Goal: Information Seeking & Learning: Find specific fact

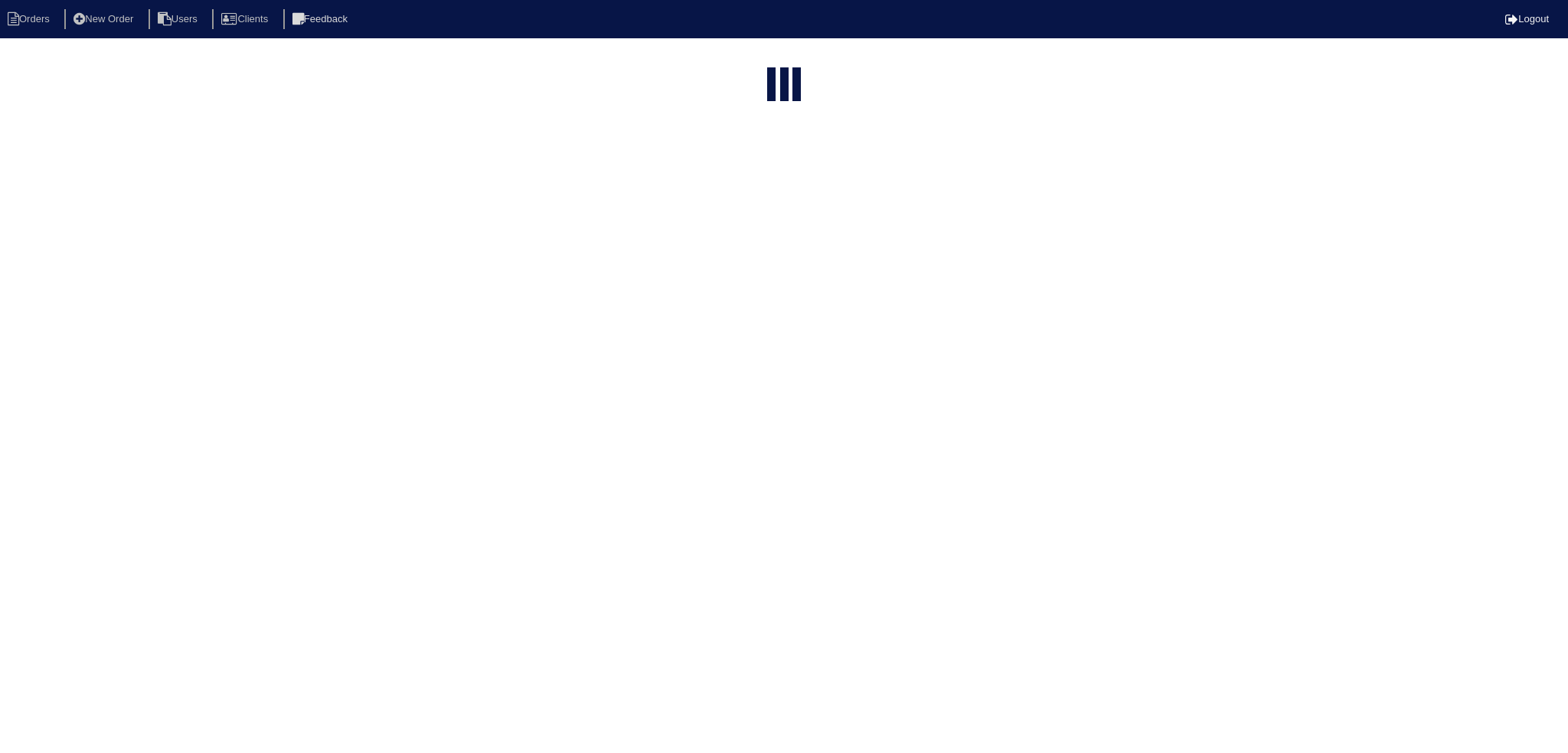
select select "15"
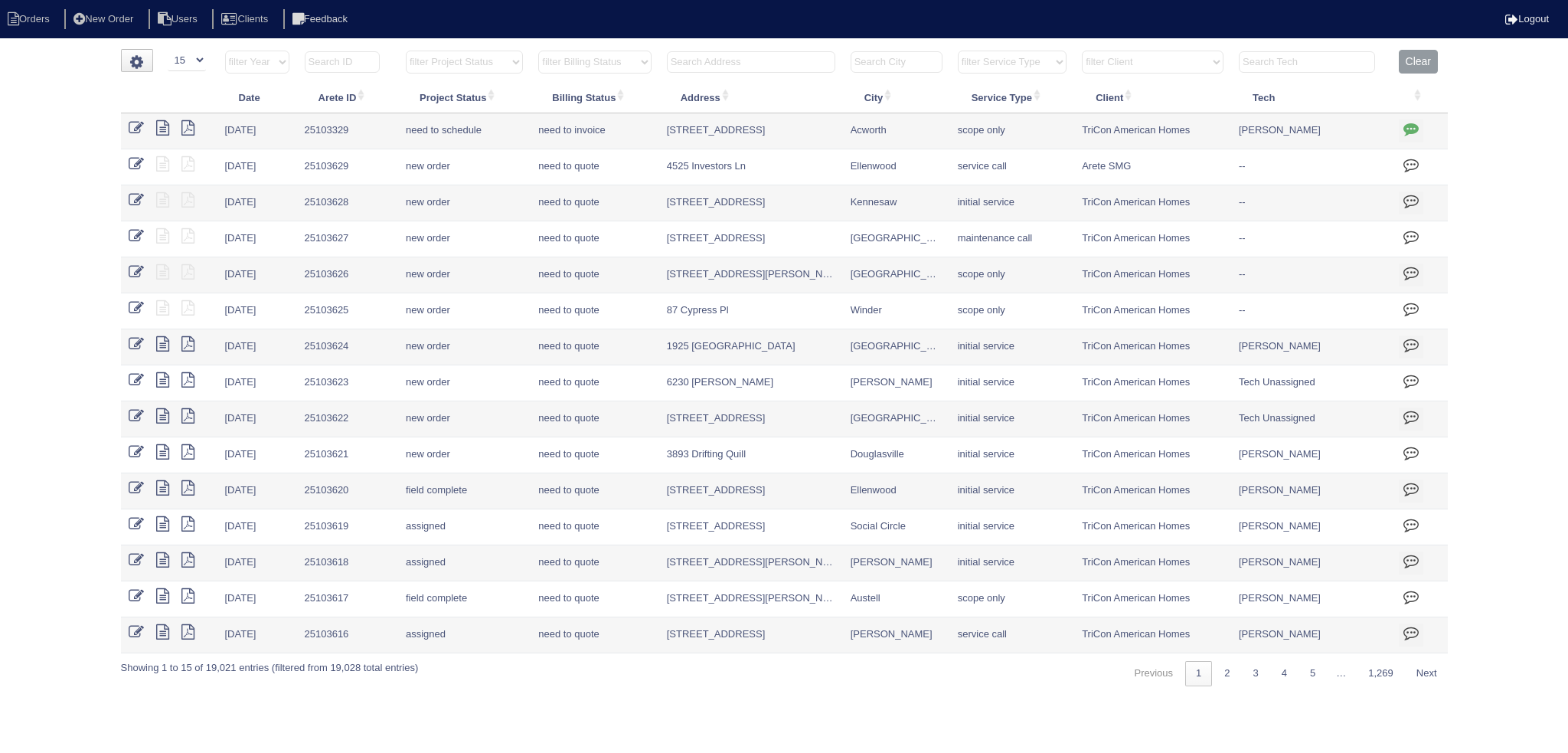
click at [735, 66] on input "text" at bounding box center [750, 61] width 168 height 21
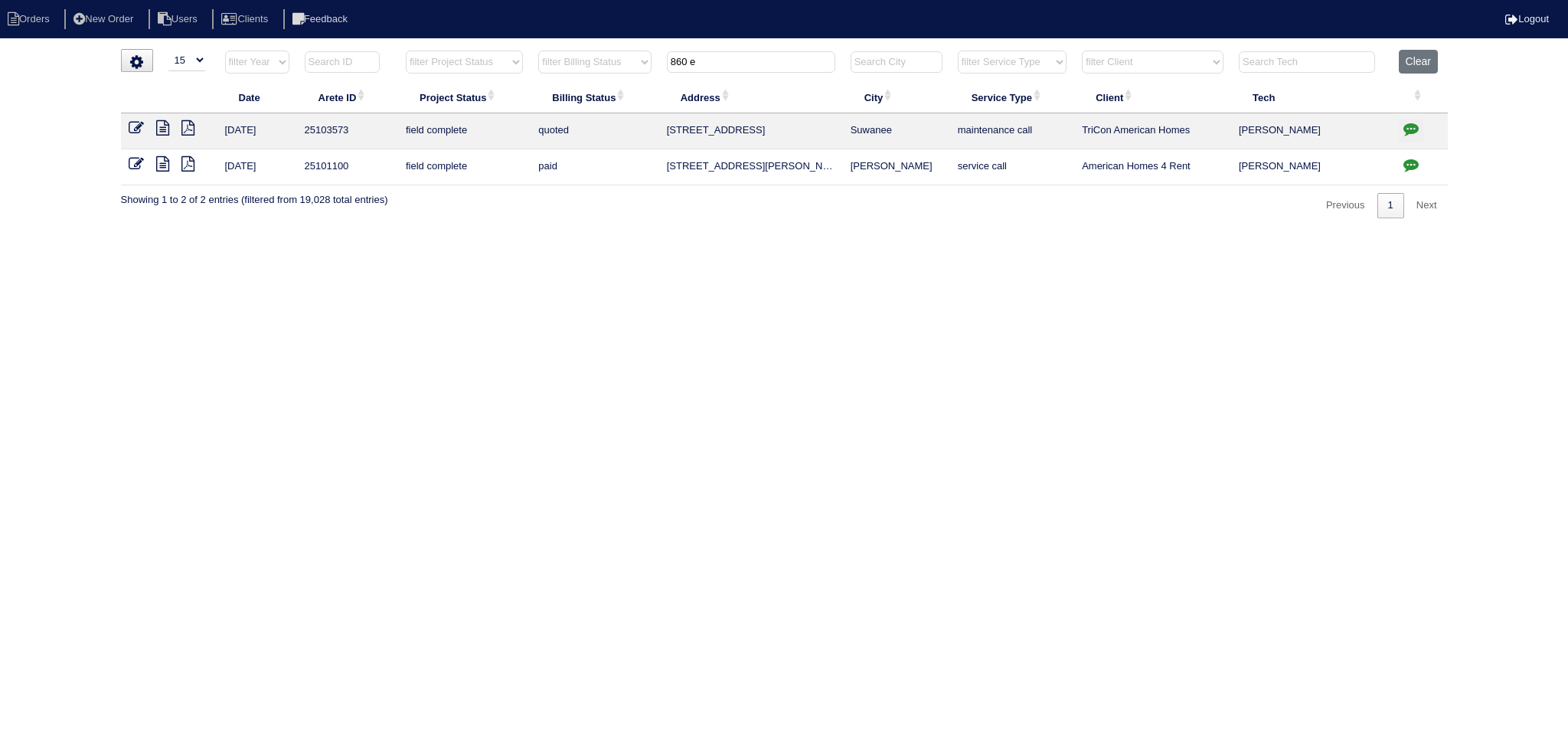
drag, startPoint x: 901, startPoint y: 129, endPoint x: 697, endPoint y: 127, distance: 204.0
click at [634, 124] on tr "9/29/25 25103573 field complete quoted 860 Earlham Dr Suwanee maintenance call …" at bounding box center [784, 131] width 1327 height 36
copy tr "860 Earlham Dr Suwanee"
drag, startPoint x: 582, startPoint y: 63, endPoint x: 558, endPoint y: 67, distance: 24.3
click at [557, 67] on tr "filter Year -- Any Year -- 2025 2024 2023 2022 2021 2020 2019 filter Project St…" at bounding box center [784, 66] width 1327 height 32
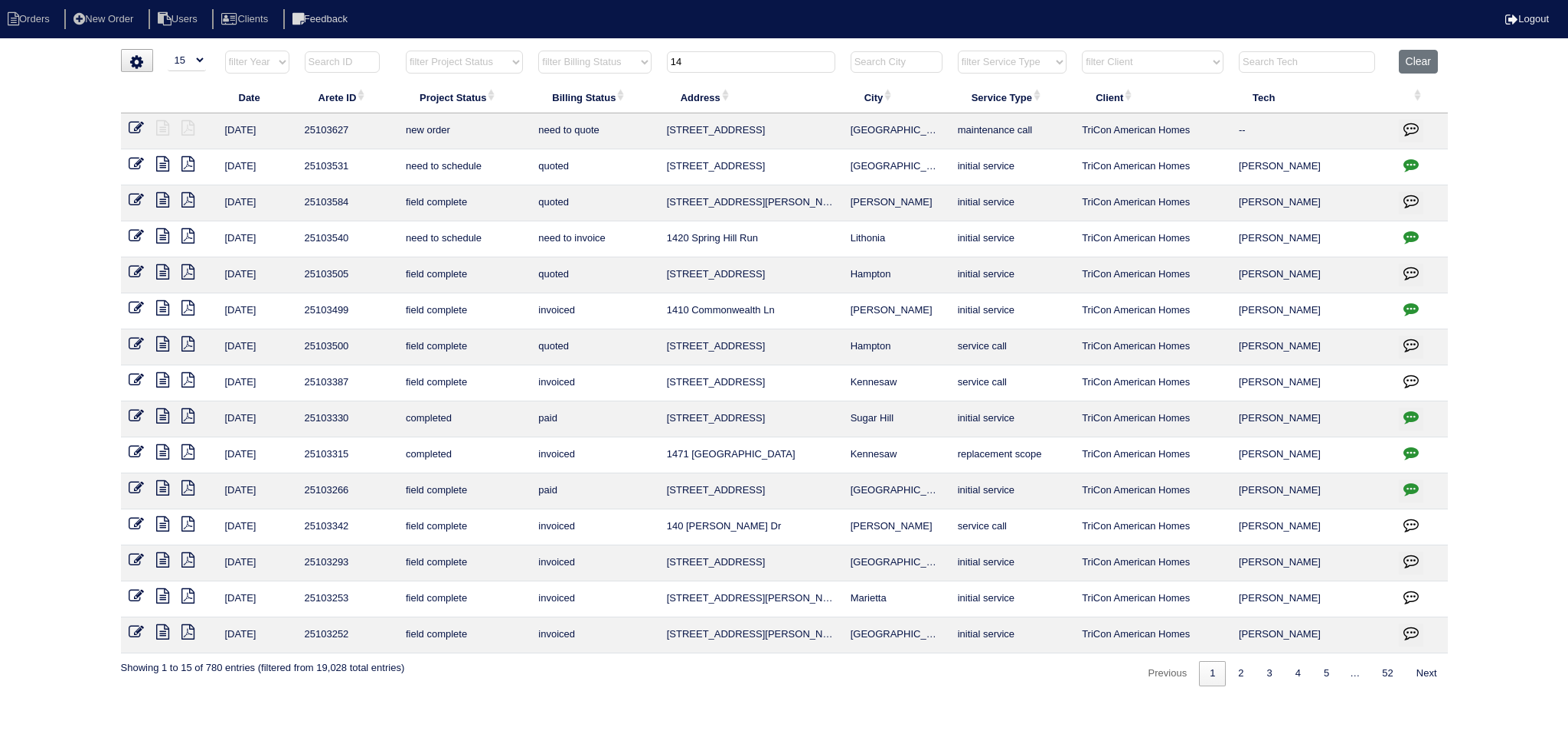
type input "14"
drag, startPoint x: 886, startPoint y: 128, endPoint x: 680, endPoint y: 127, distance: 206.0
click at [615, 124] on tr "10/1/25 25103627 new order need to quote 14 Emerald Pines Dr Dallas maintenance…" at bounding box center [784, 131] width 1327 height 36
copy tr "14 Emerald Pines Dr Dallas"
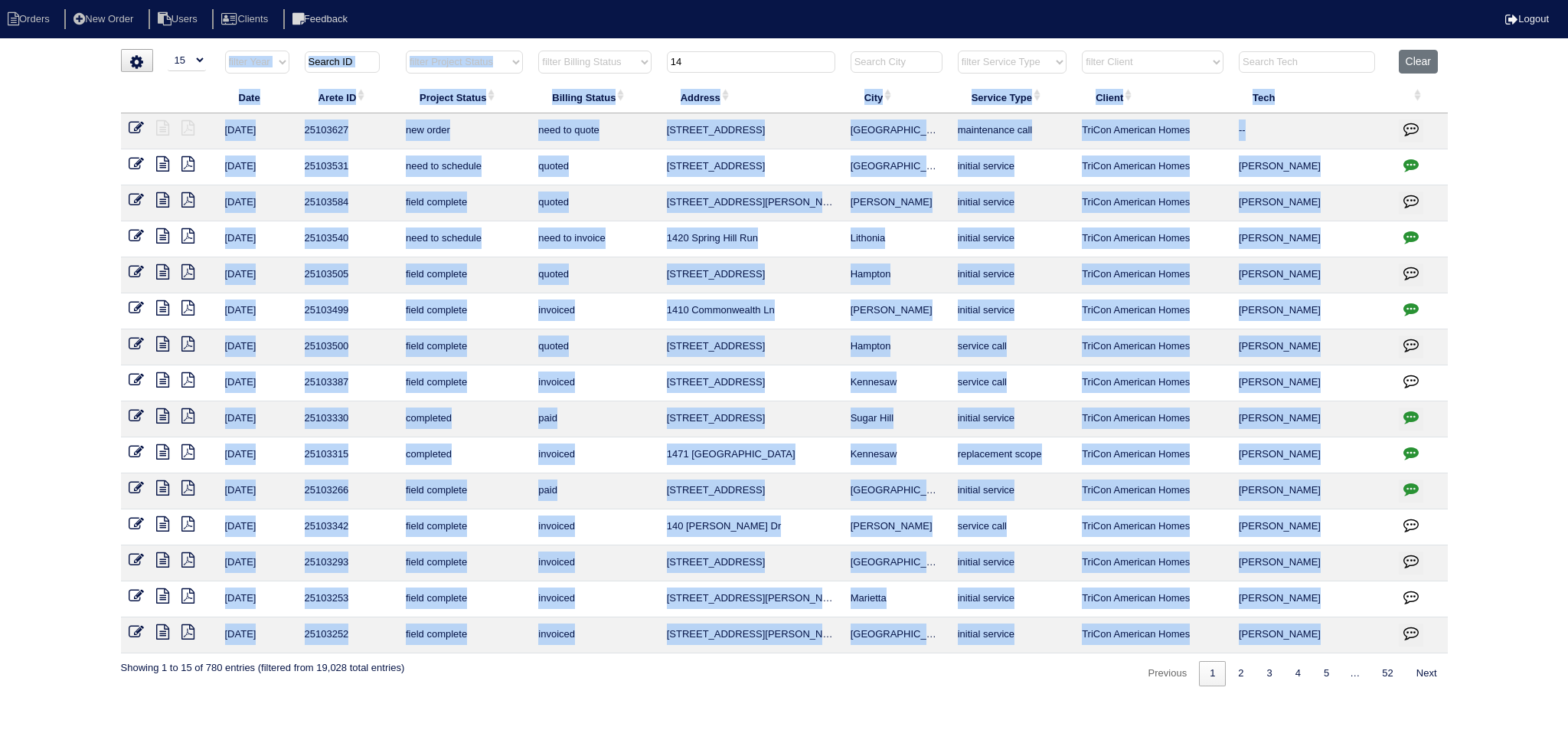
drag, startPoint x: 724, startPoint y: 48, endPoint x: 632, endPoint y: 53, distance: 92.1
click at [625, 53] on html "Orders New Order Users Clients Feedback Logout Orders New Order Users Clients M…" at bounding box center [784, 351] width 1568 height 702
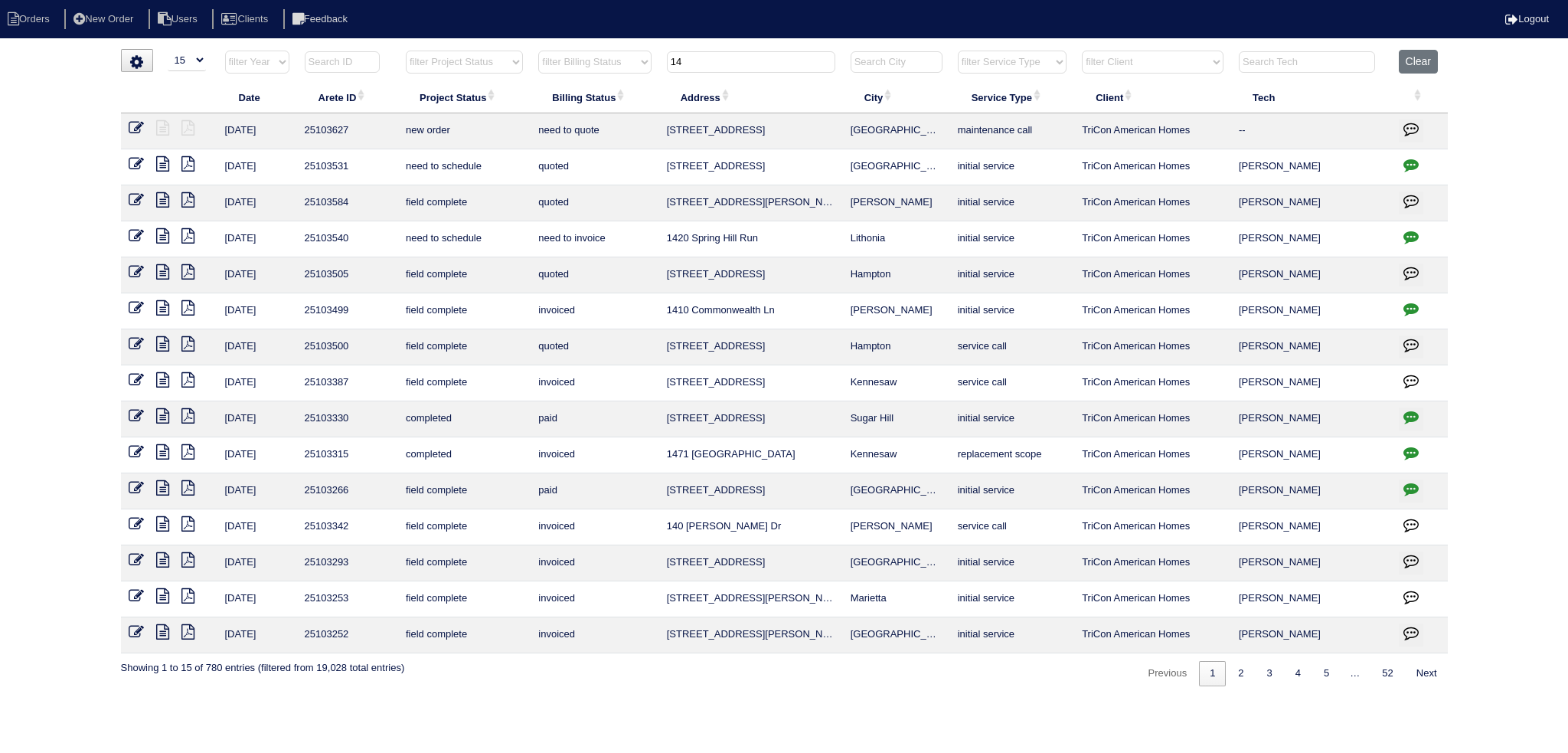
drag, startPoint x: 758, startPoint y: 55, endPoint x: 750, endPoint y: 57, distance: 8.2
click at [750, 57] on input "14" at bounding box center [750, 61] width 168 height 21
click at [749, 58] on input "14" at bounding box center [750, 61] width 168 height 21
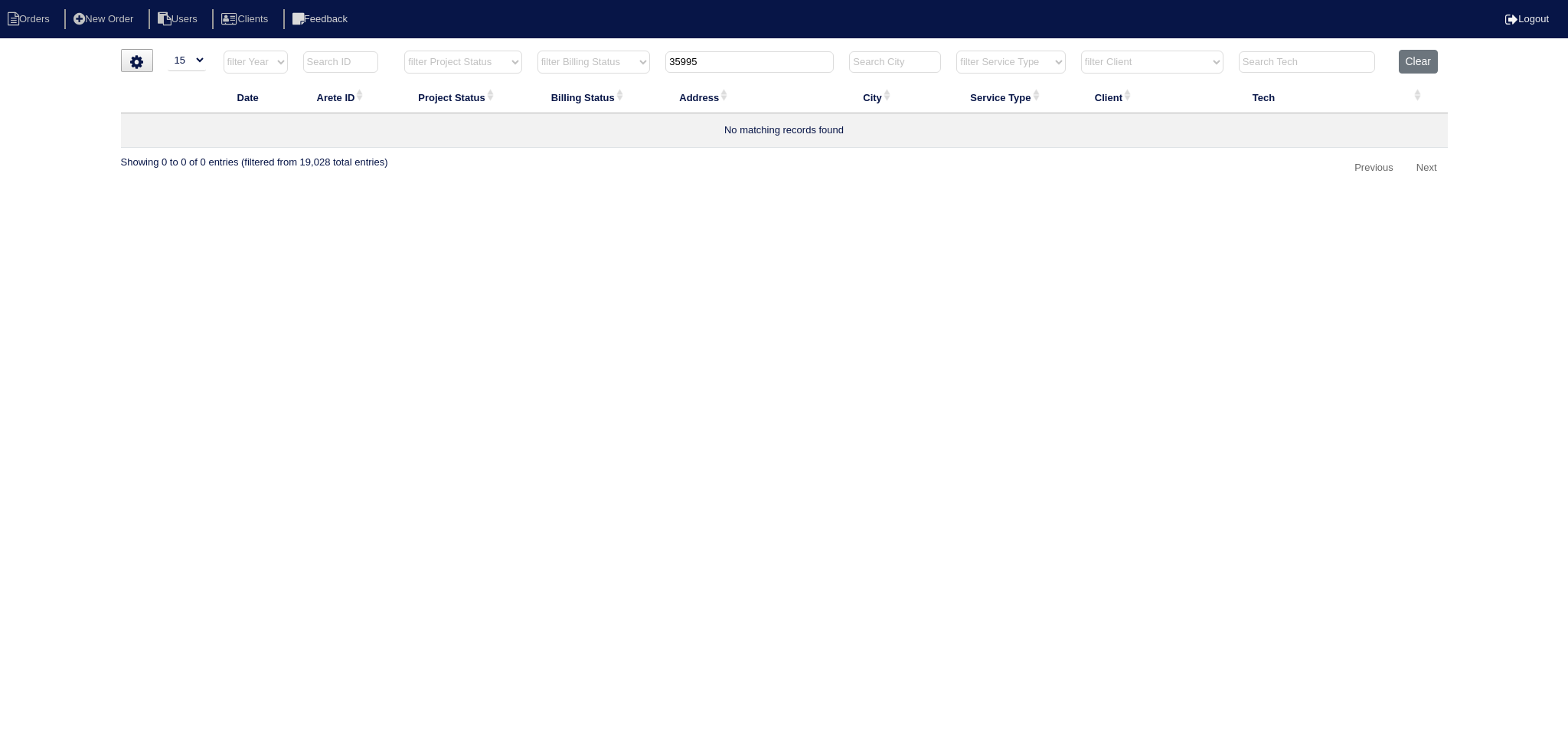
click at [687, 55] on input "35995" at bounding box center [749, 61] width 168 height 21
type input "3595"
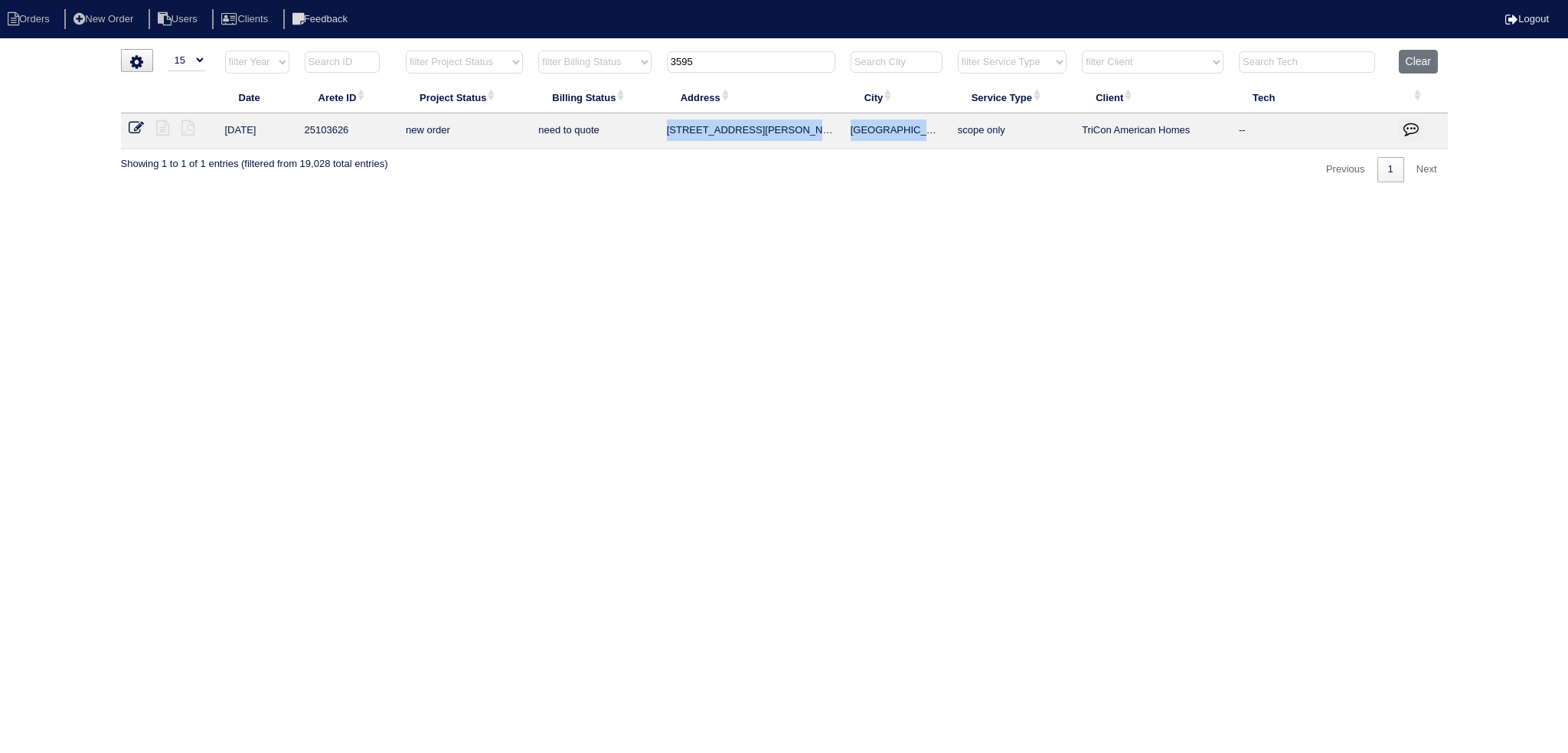
drag, startPoint x: 933, startPoint y: 129, endPoint x: 671, endPoint y: 128, distance: 262.0
click at [665, 126] on tr "10/1/25 25103626 new order need to quote 3595 Emily Way SW College Park scope o…" at bounding box center [784, 131] width 1327 height 36
copy tr "3595 Emily Way SW College Park"
drag, startPoint x: 724, startPoint y: 63, endPoint x: 668, endPoint y: 72, distance: 56.7
click at [668, 70] on input "3595" at bounding box center [750, 61] width 168 height 21
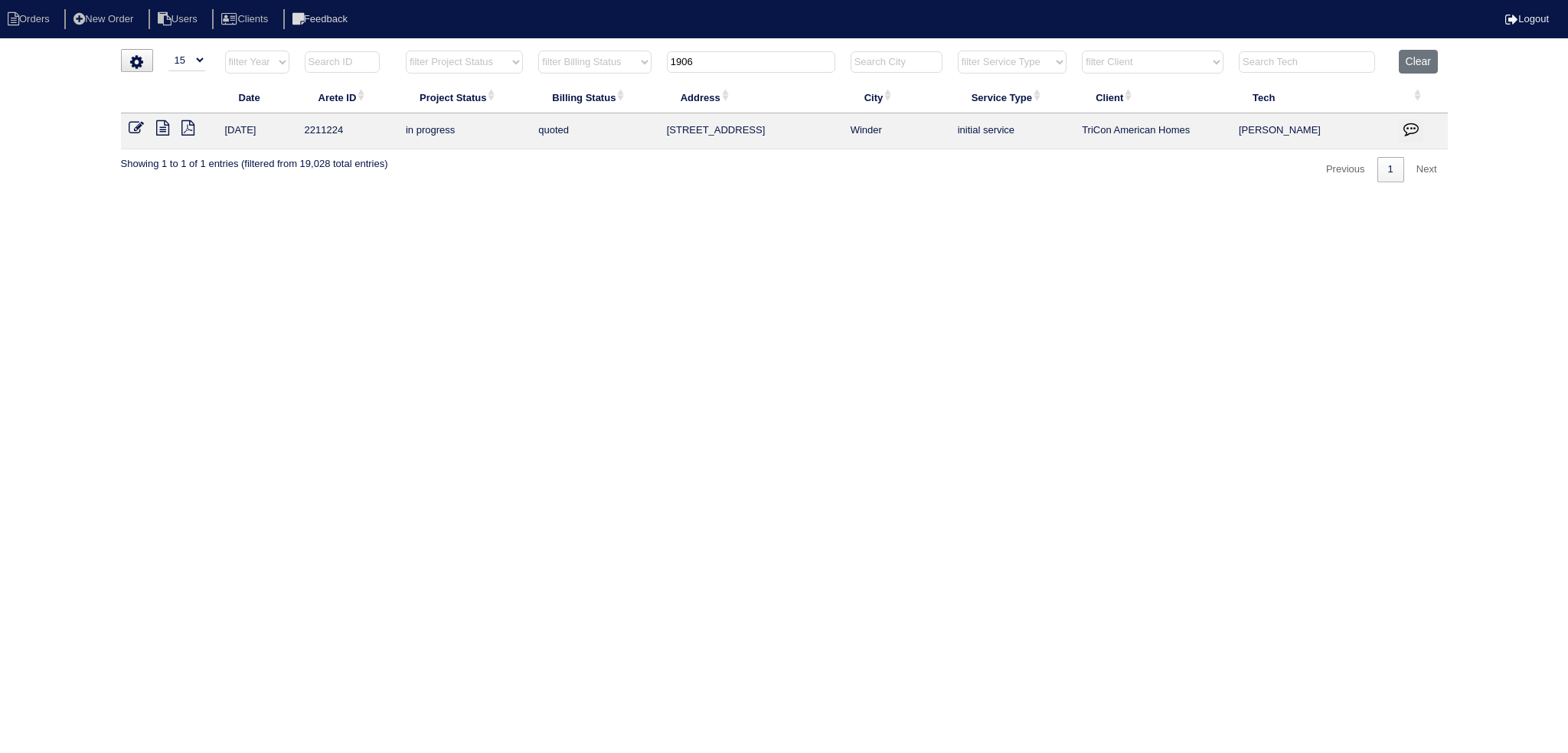
type input "1906"
click at [1419, 32] on nav "Orders New Order Users Clients Feedback Logout" at bounding box center [784, 19] width 1568 height 38
click at [1421, 55] on button "Clear" at bounding box center [1419, 62] width 39 height 24
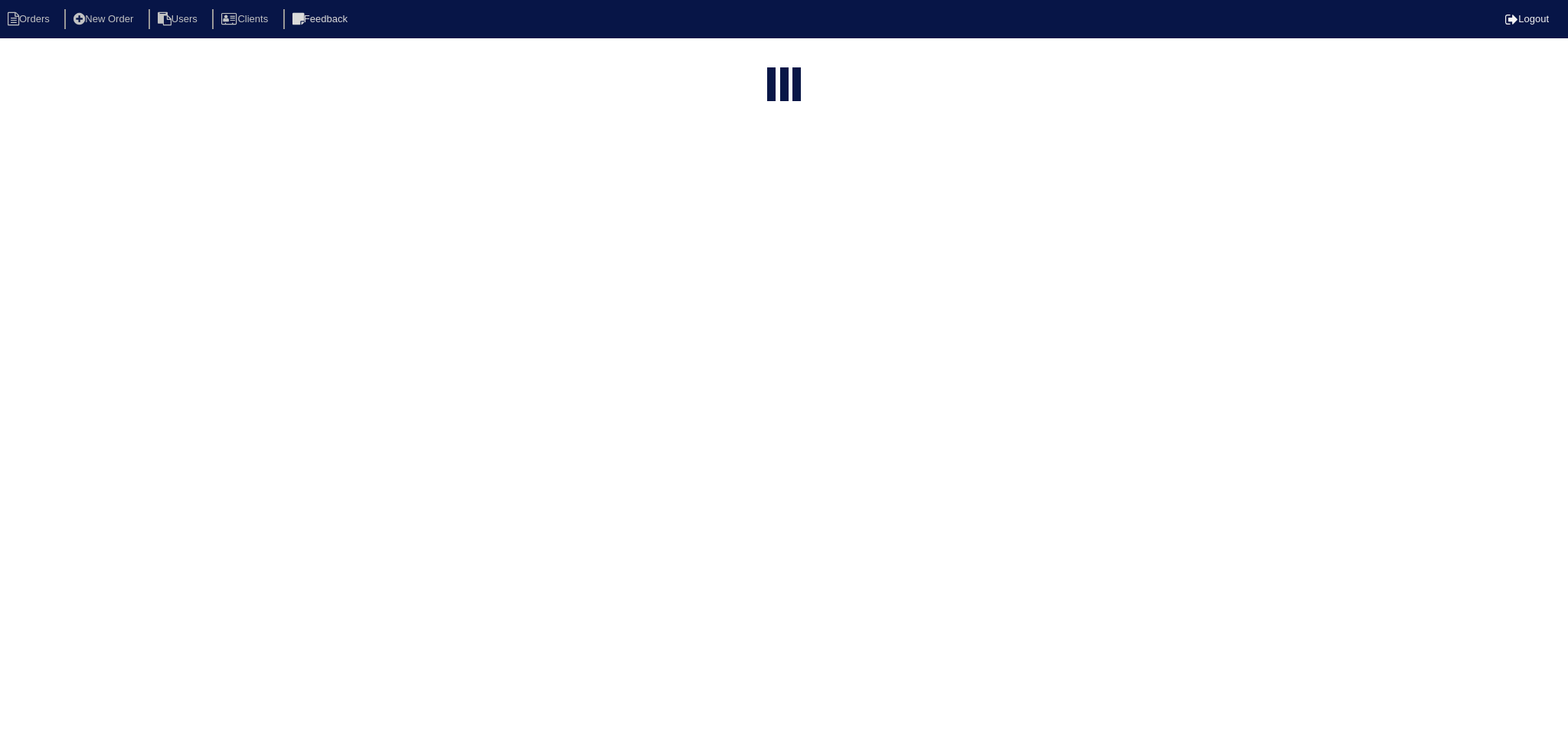
select select "15"
